Goal: Task Accomplishment & Management: Complete application form

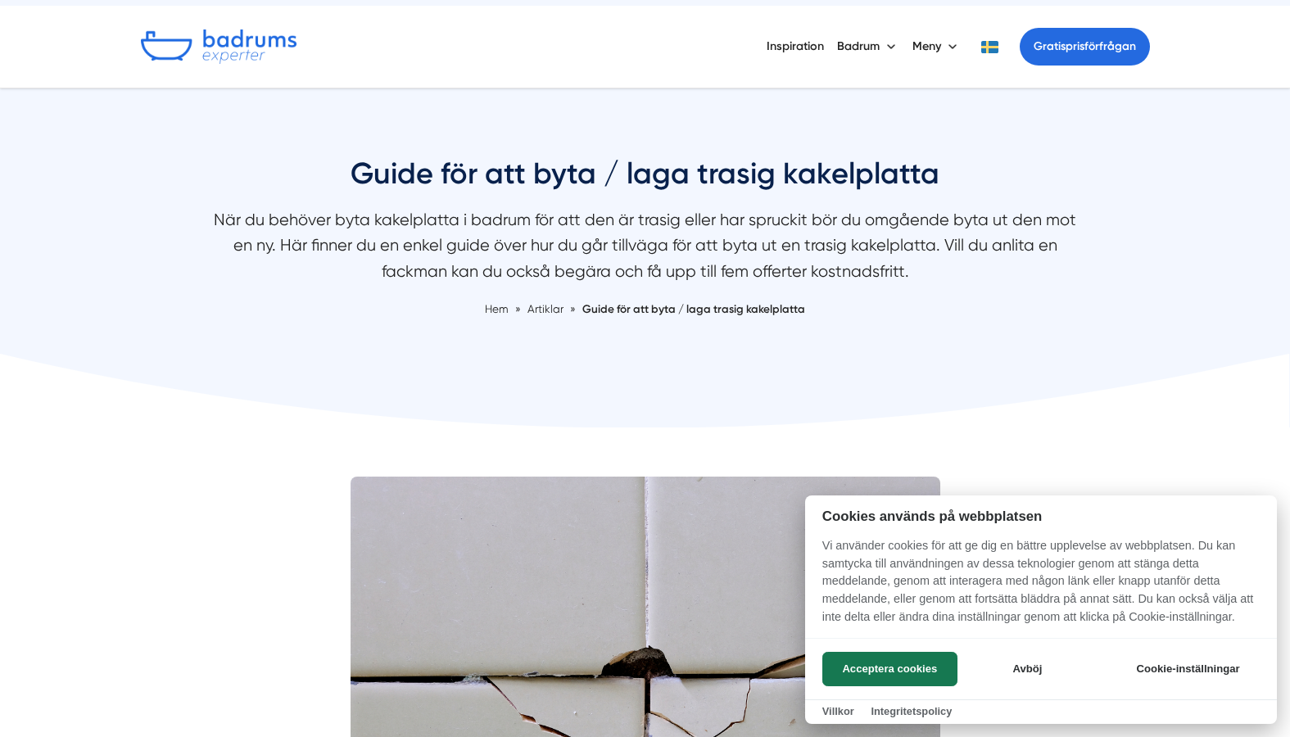
scroll to position [50, 0]
click at [893, 665] on button "Acceptera cookies" at bounding box center [889, 669] width 135 height 34
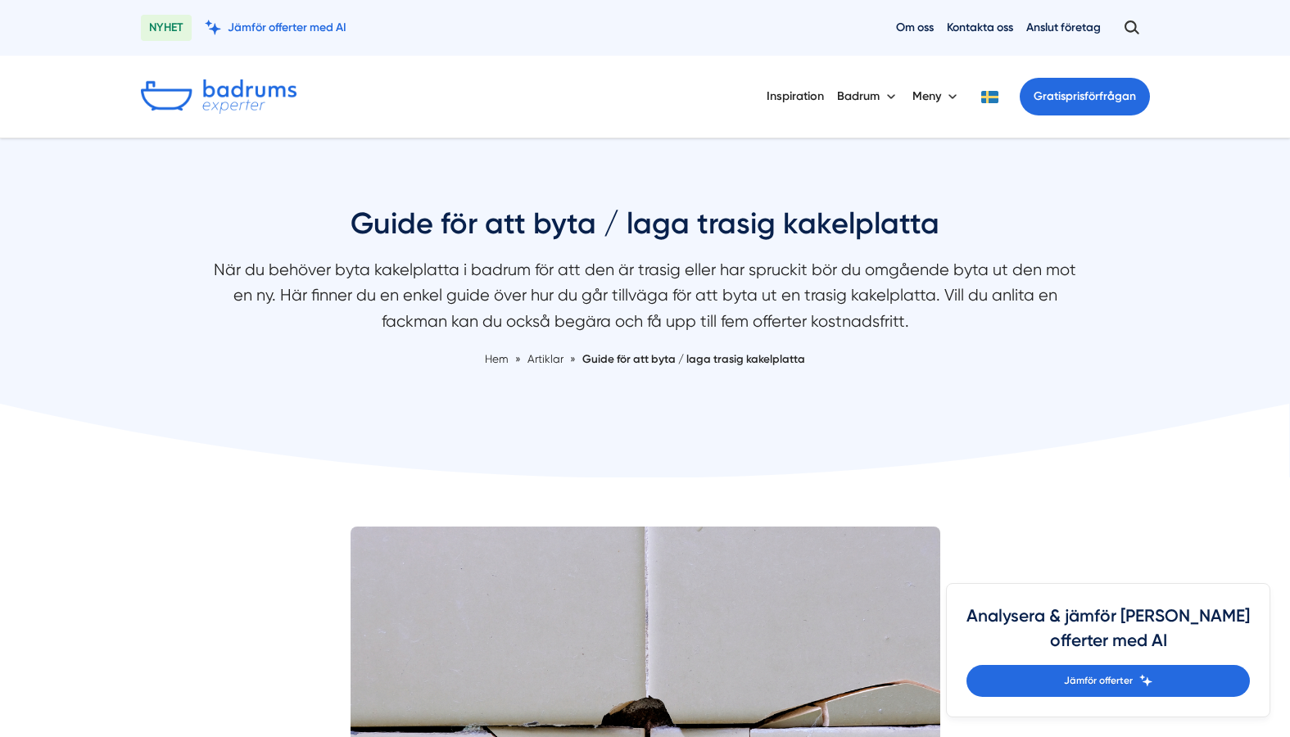
scroll to position [0, 0]
click at [1078, 102] on link "Gratis prisförfrågan" at bounding box center [1085, 97] width 130 height 38
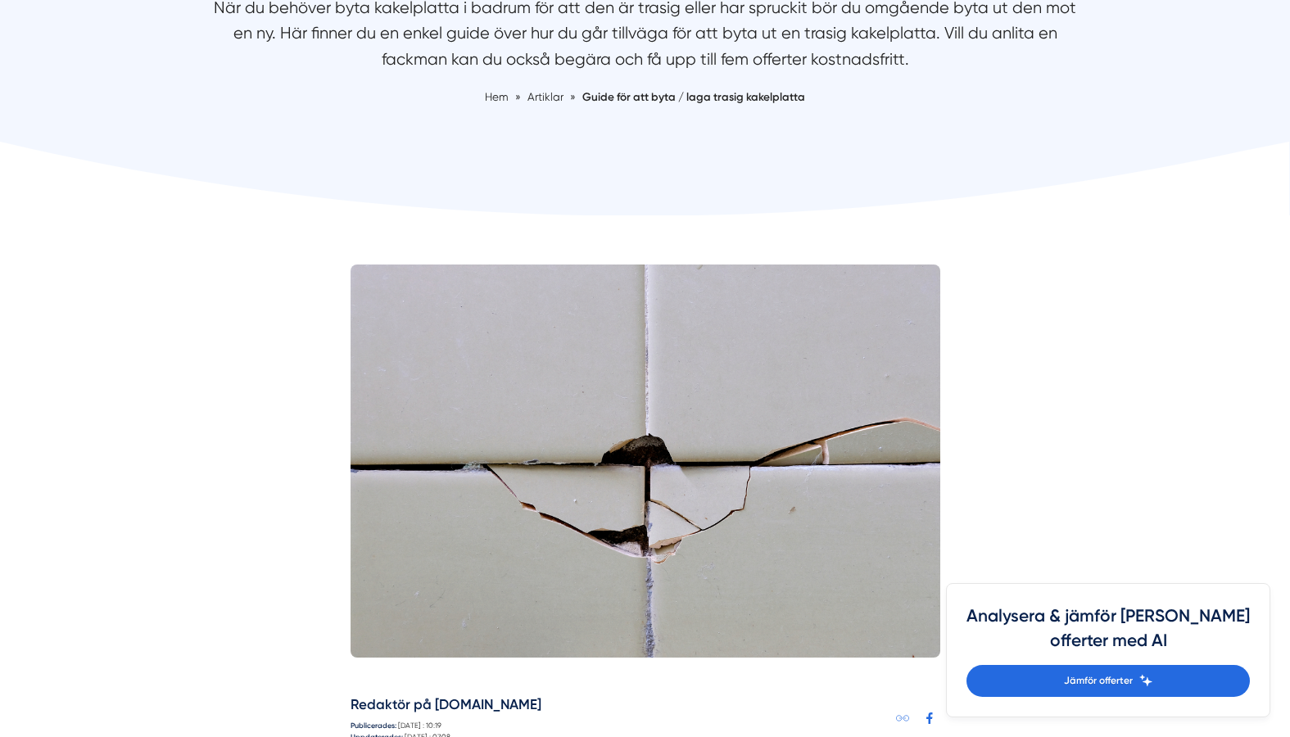
scroll to position [265, 0]
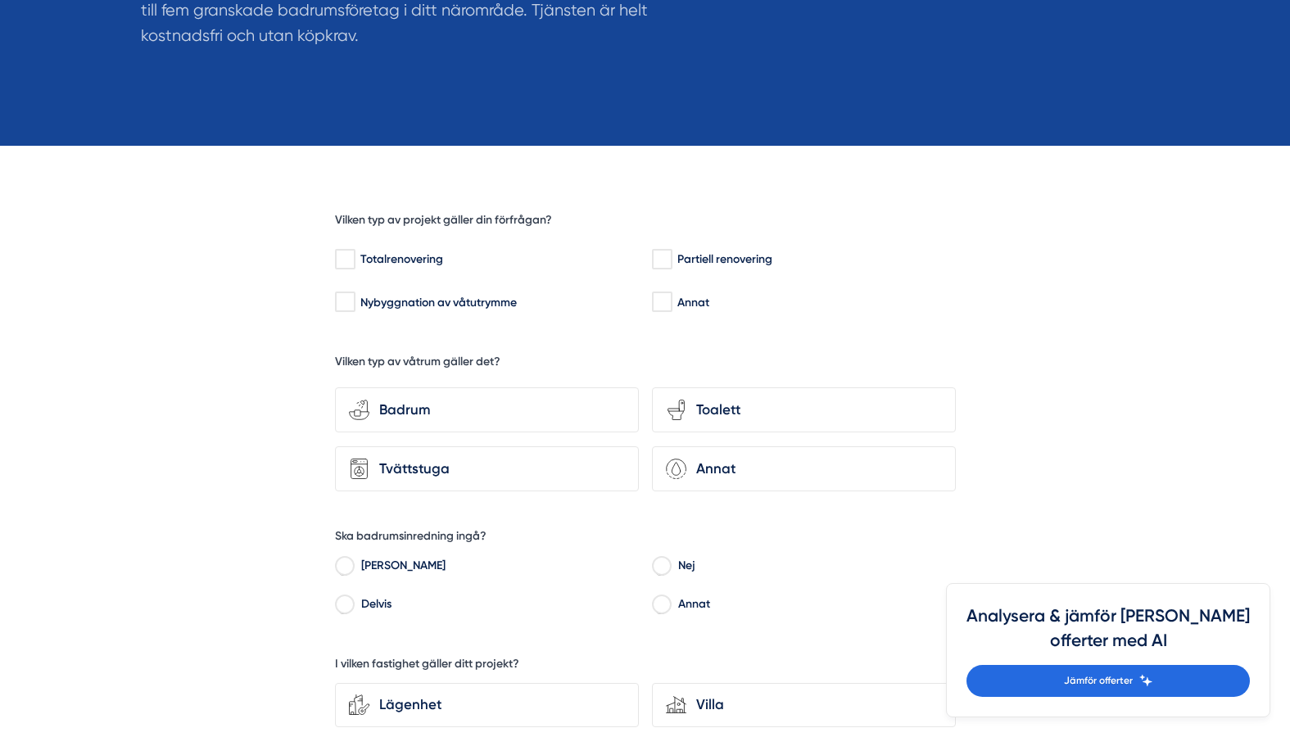
scroll to position [346, 0]
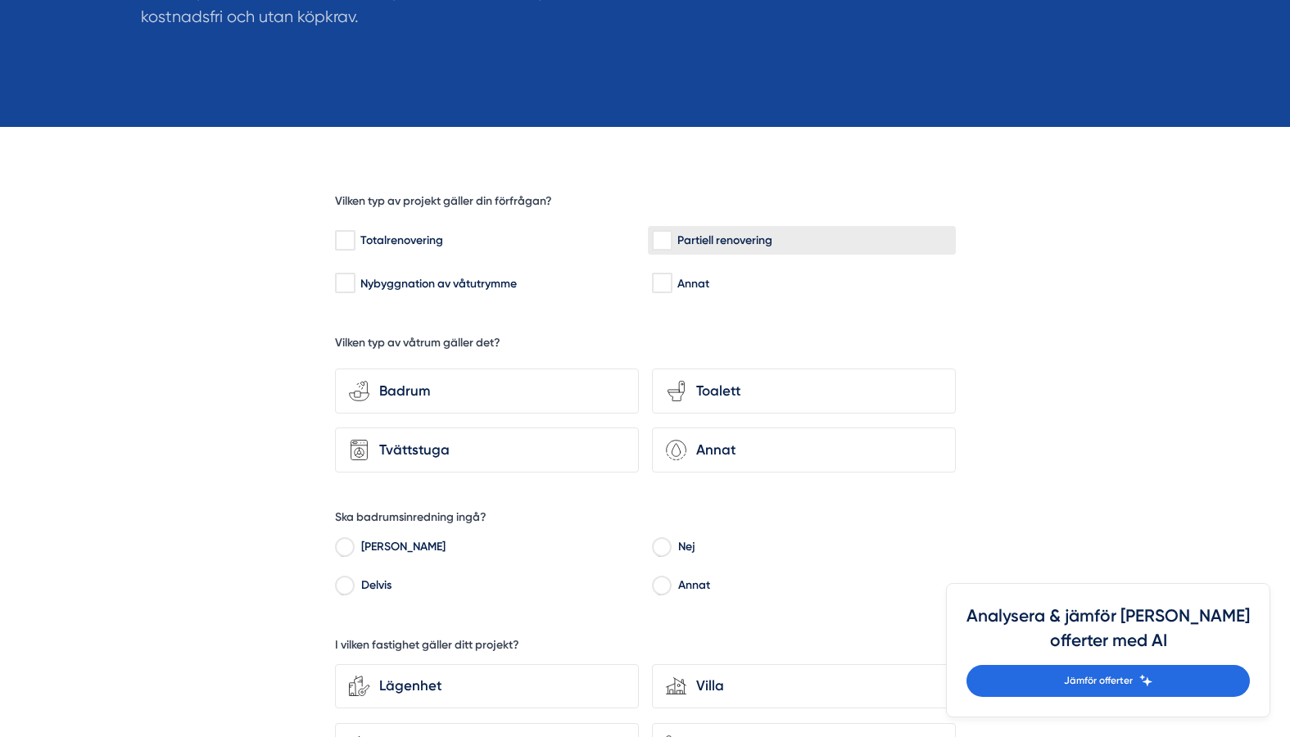
click at [658, 239] on input "Partiell renovering" at bounding box center [661, 241] width 19 height 16
checkbox input "true"
click at [423, 380] on div "Badrum" at bounding box center [497, 391] width 256 height 22
click at [0, 0] on input "bathroom-tub-towel Badrum" at bounding box center [0, 0] width 0 height 0
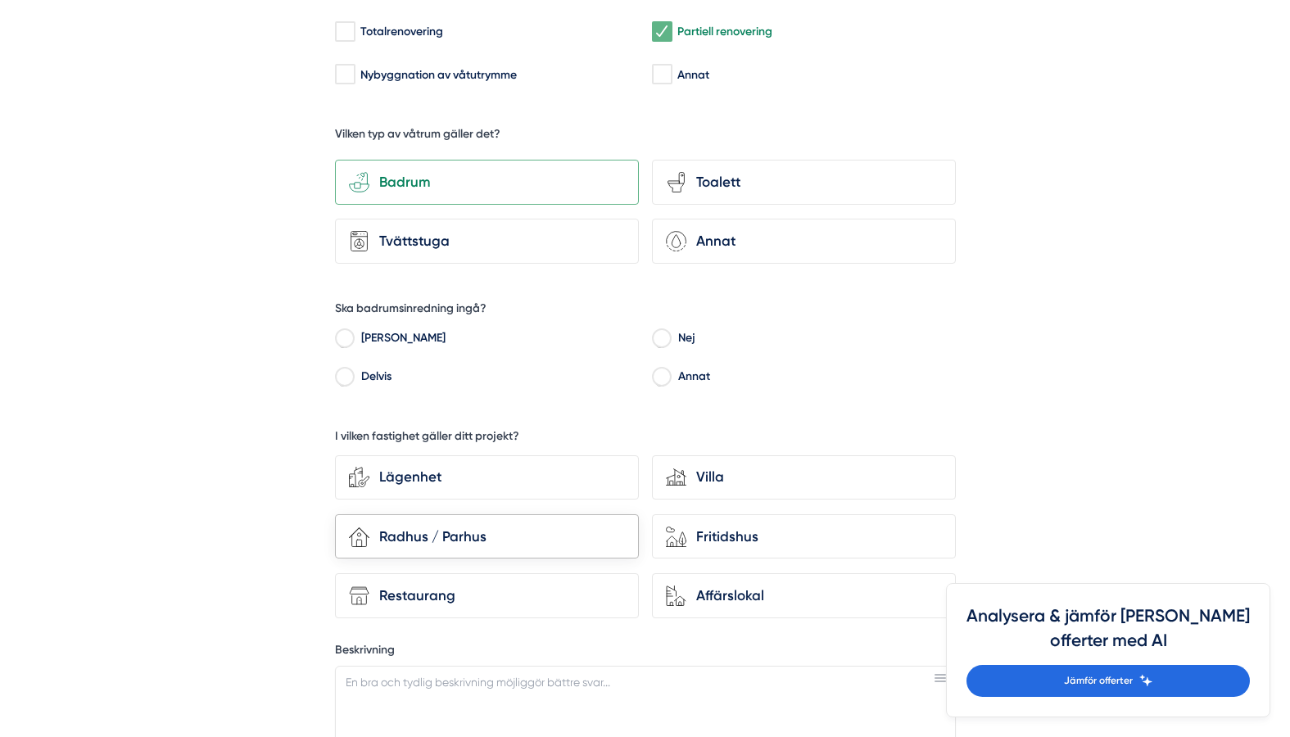
scroll to position [554, 0]
click at [662, 333] on input "Nej" at bounding box center [661, 340] width 19 height 15
radio input "true"
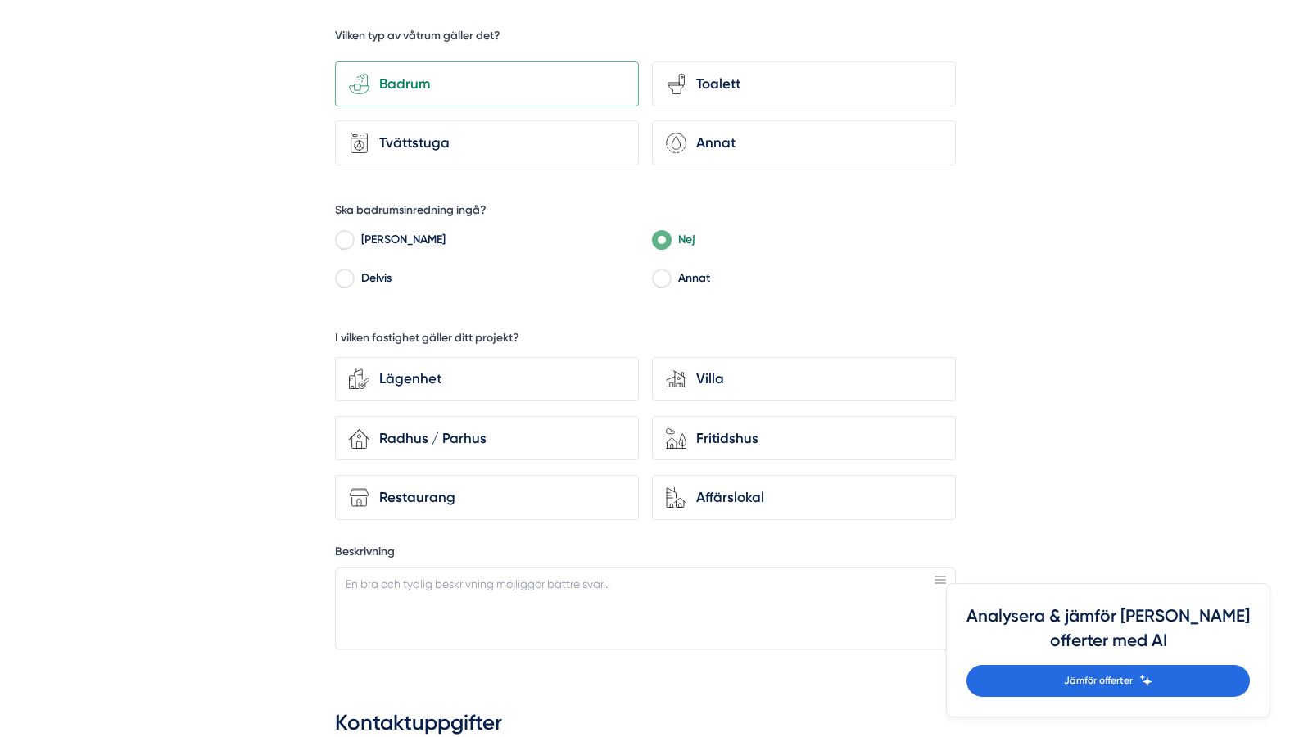
scroll to position [653, 0]
click at [451, 373] on div "Lägenhet" at bounding box center [497, 379] width 256 height 22
click at [0, 0] on input "Lägenhet" at bounding box center [0, 0] width 0 height 0
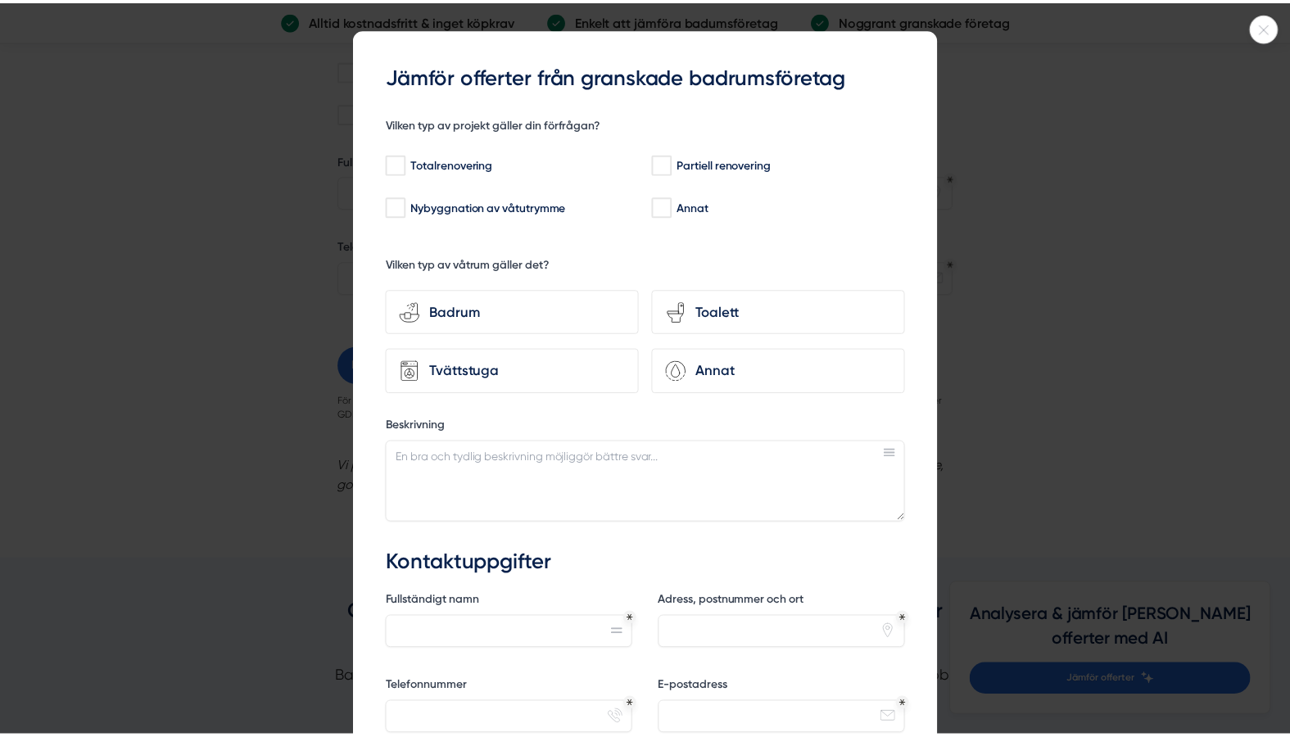
scroll to position [34, 0]
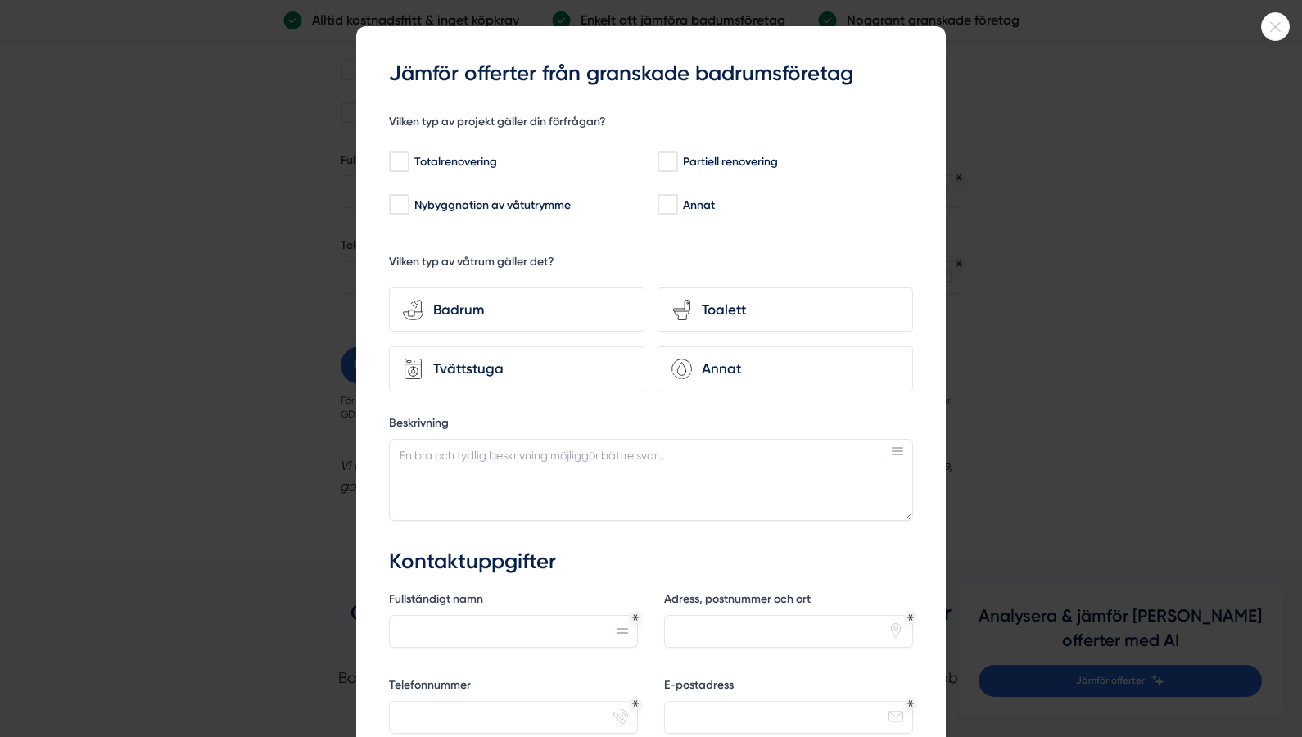
click at [184, 132] on div at bounding box center [651, 368] width 1302 height 737
